Goal: Check status: Check status

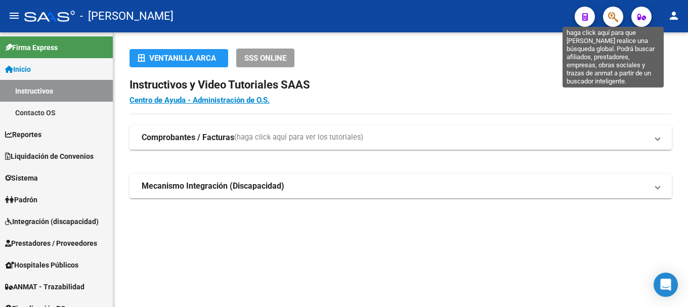
click at [613, 15] on icon "button" at bounding box center [613, 17] width 10 height 12
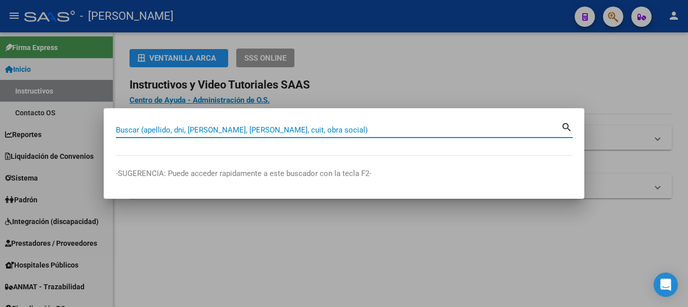
paste input "23047657"
type input "23047657"
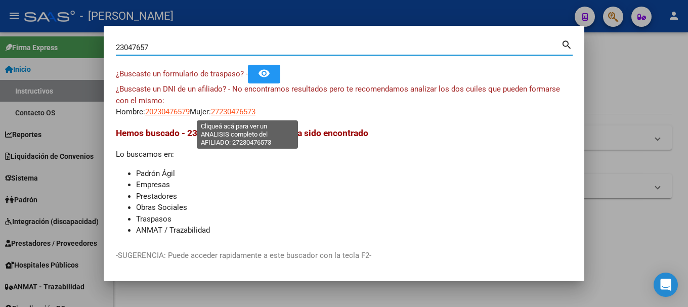
click at [247, 112] on span "27230476573" at bounding box center [233, 111] width 45 height 9
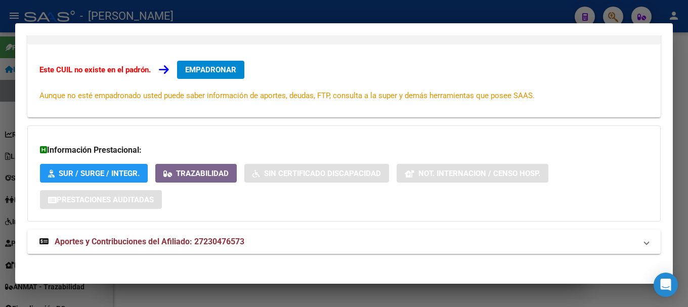
scroll to position [166, 0]
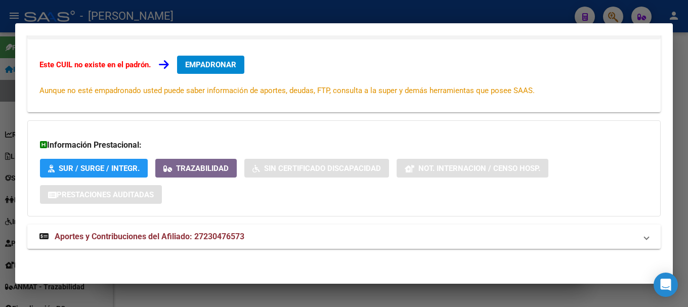
click at [239, 240] on span "Aportes y Contribuciones del Afiliado: 27230476573" at bounding box center [150, 237] width 190 height 10
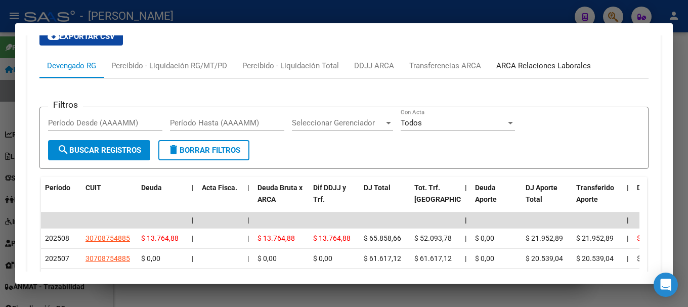
click at [503, 62] on div "ARCA Relaciones Laborales" at bounding box center [543, 65] width 95 height 11
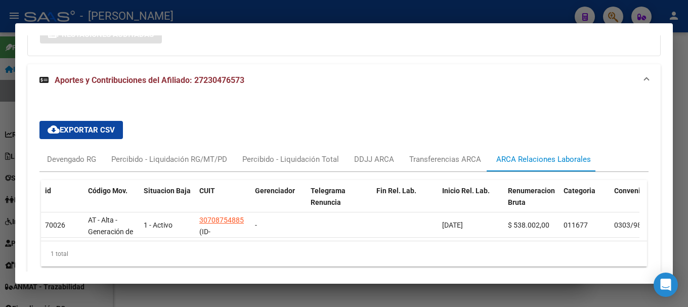
scroll to position [373, 0]
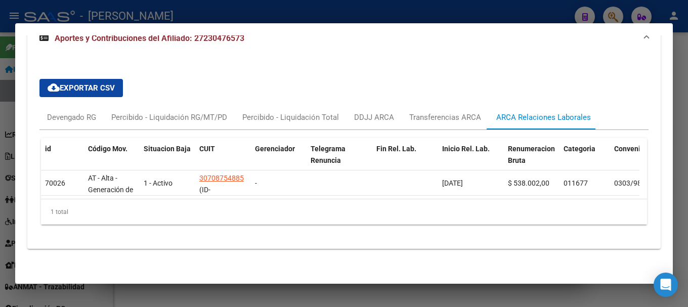
drag, startPoint x: 247, startPoint y: 13, endPoint x: 153, endPoint y: 94, distance: 124.2
click at [245, 15] on div at bounding box center [344, 153] width 688 height 307
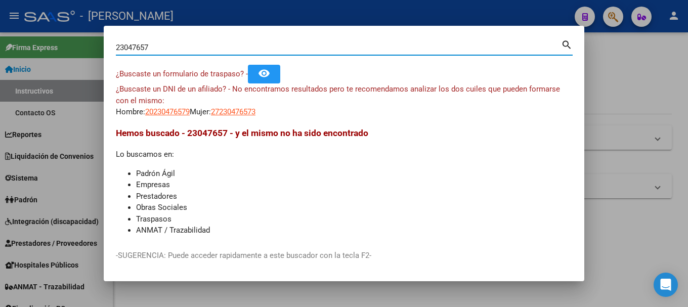
click at [127, 48] on input "23047657" at bounding box center [338, 47] width 445 height 9
